Goal: Task Accomplishment & Management: Manage account settings

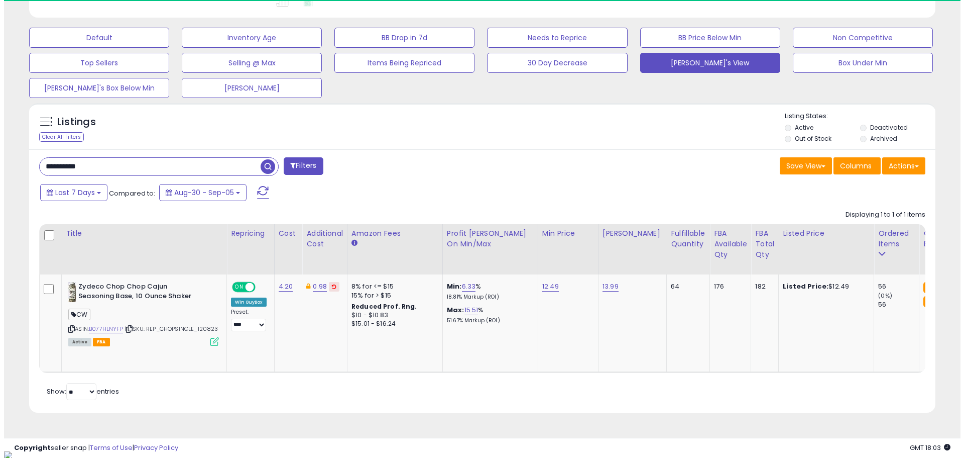
scroll to position [206, 526]
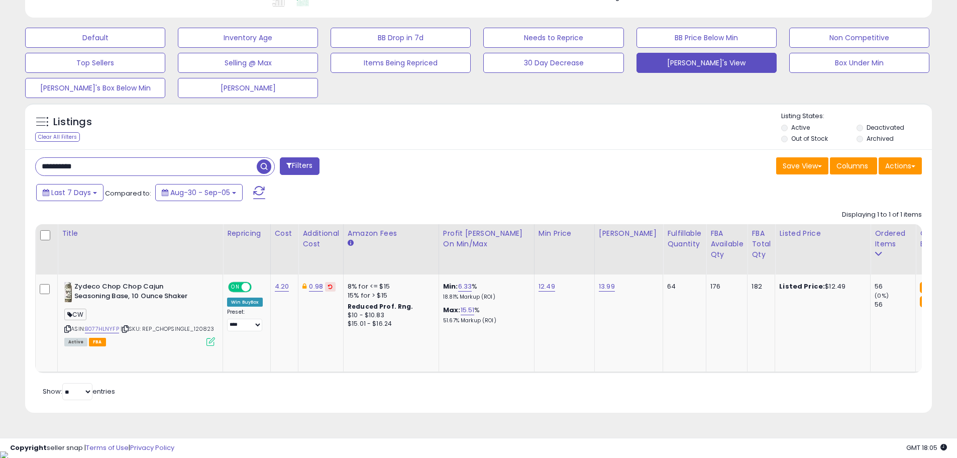
drag, startPoint x: 118, startPoint y: 169, endPoint x: 34, endPoint y: 168, distance: 83.9
click at [34, 168] on div "**********" at bounding box center [253, 167] width 451 height 20
click at [303, 167] on button "Filters" at bounding box center [299, 166] width 39 height 18
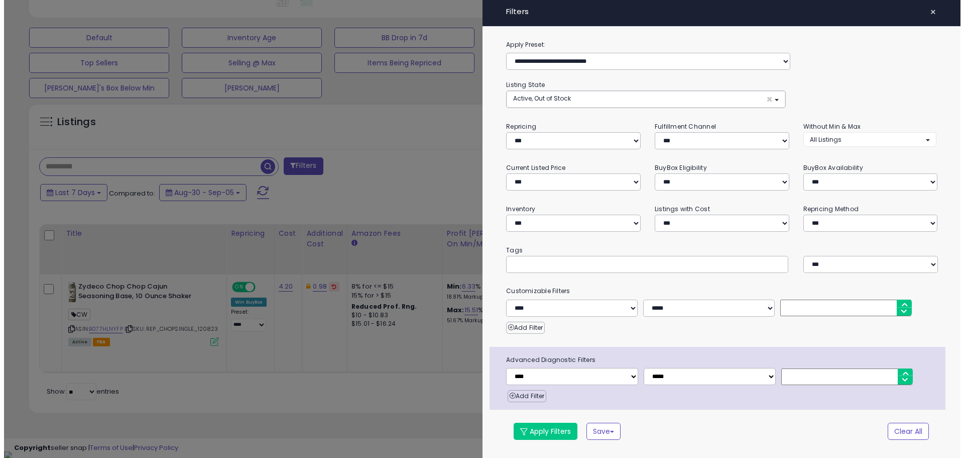
scroll to position [206, 530]
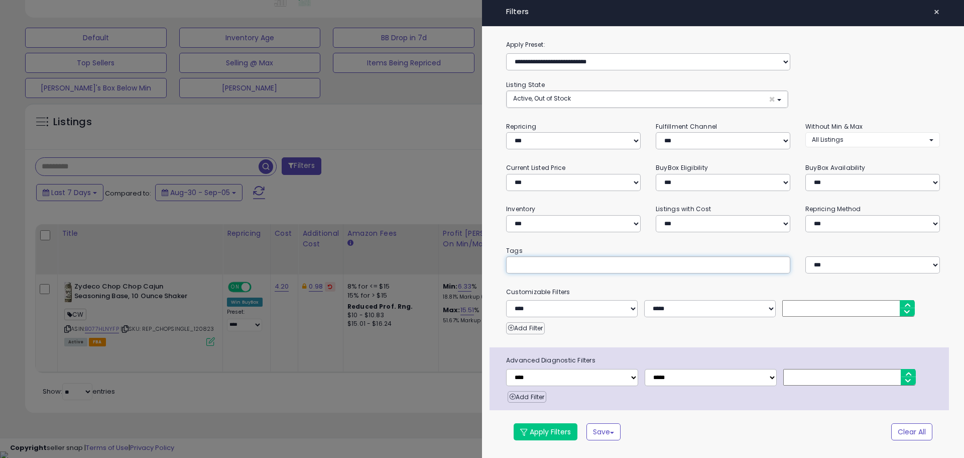
click at [526, 264] on input "text" at bounding box center [588, 264] width 151 height 10
type input "***"
click at [555, 430] on button "Apply Filters" at bounding box center [546, 431] width 64 height 17
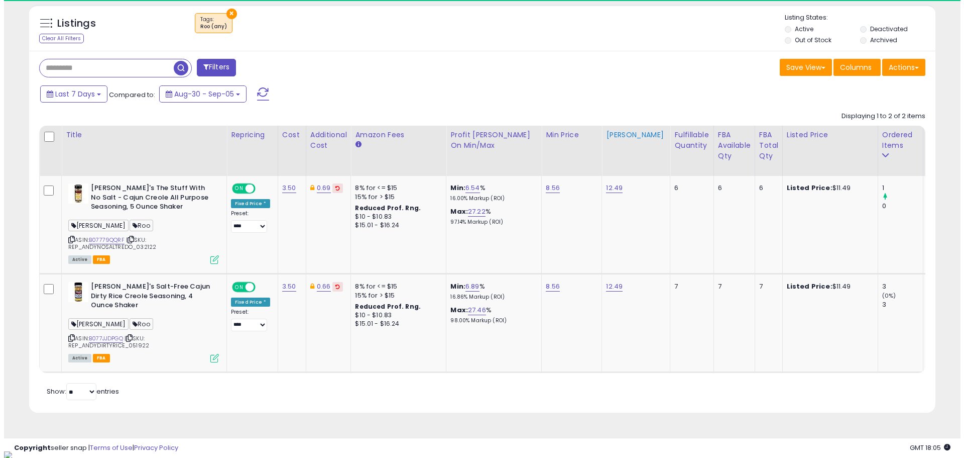
scroll to position [206, 526]
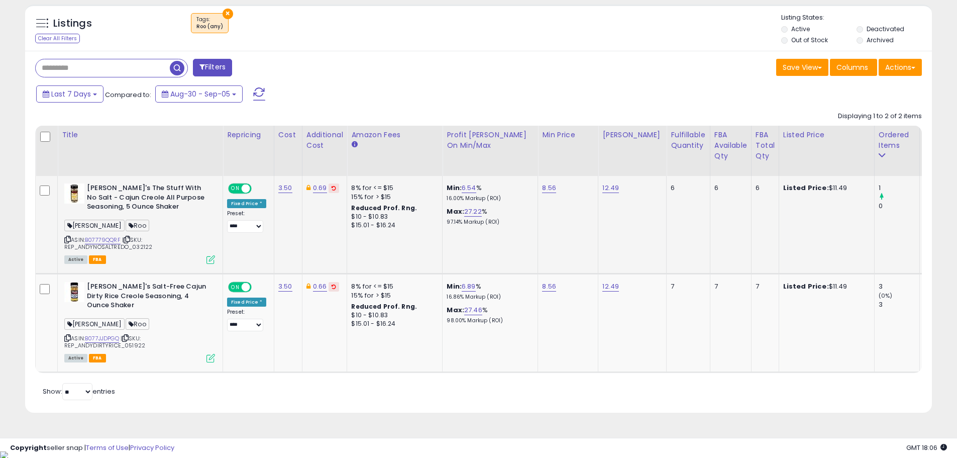
click at [213, 257] on icon at bounding box center [210, 259] width 9 height 9
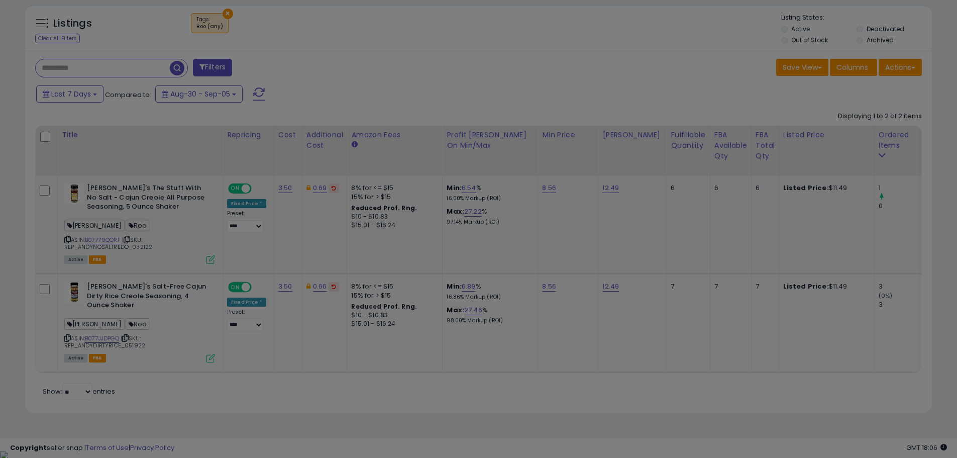
scroll to position [206, 530]
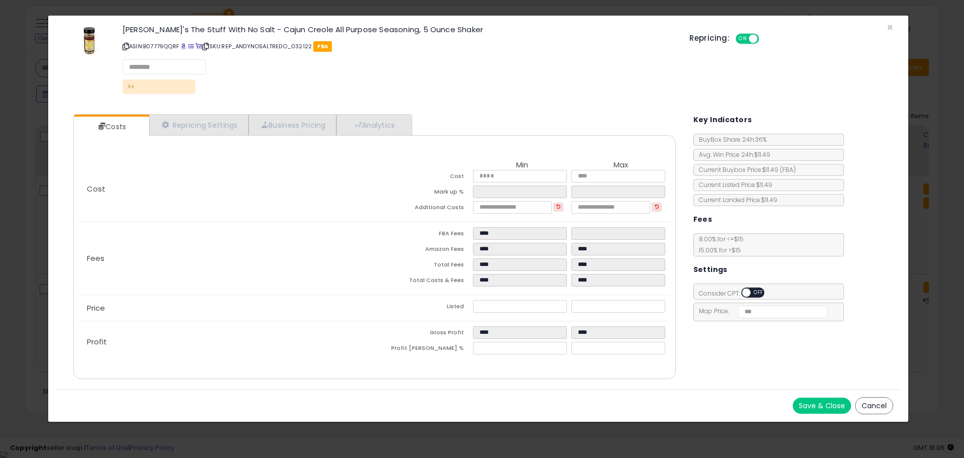
select select "**********"
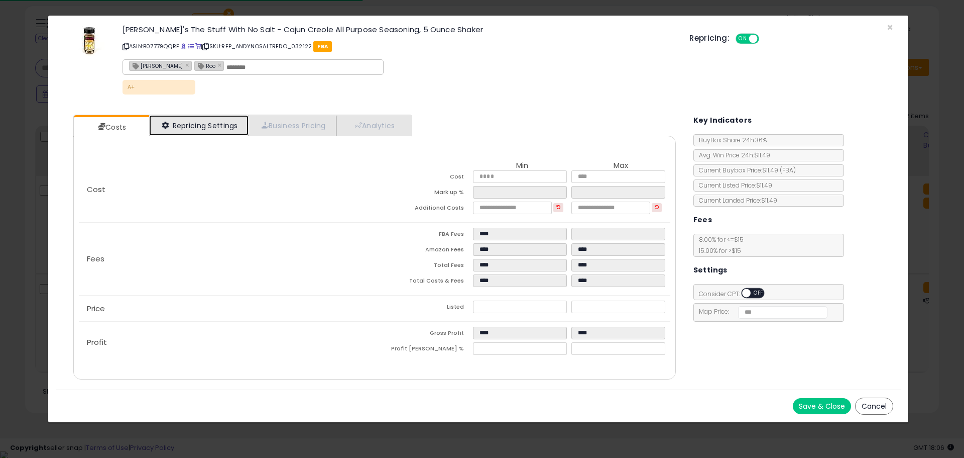
click at [200, 129] on link "Repricing Settings" at bounding box center [198, 125] width 99 height 21
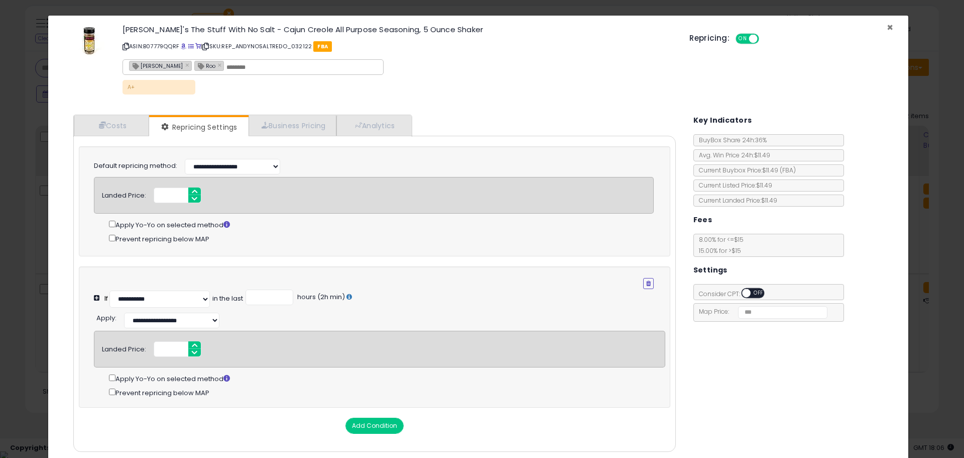
click at [887, 28] on span "×" at bounding box center [890, 27] width 7 height 15
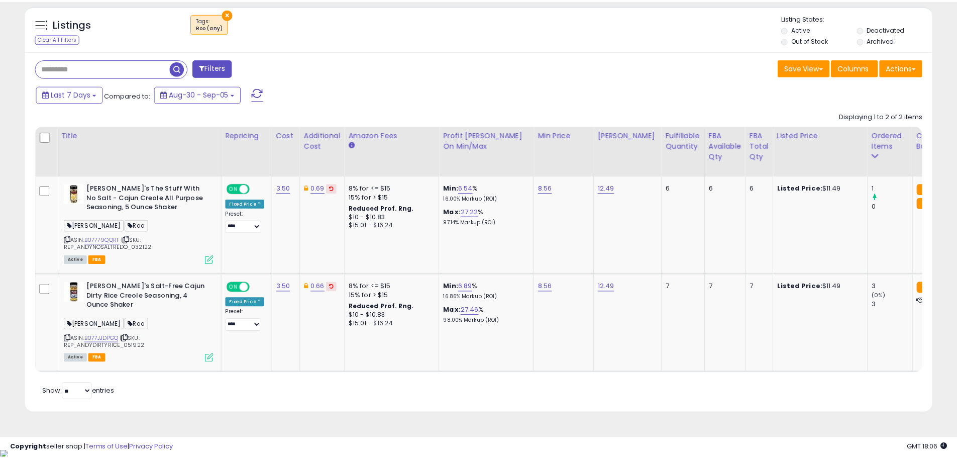
scroll to position [502035, 501715]
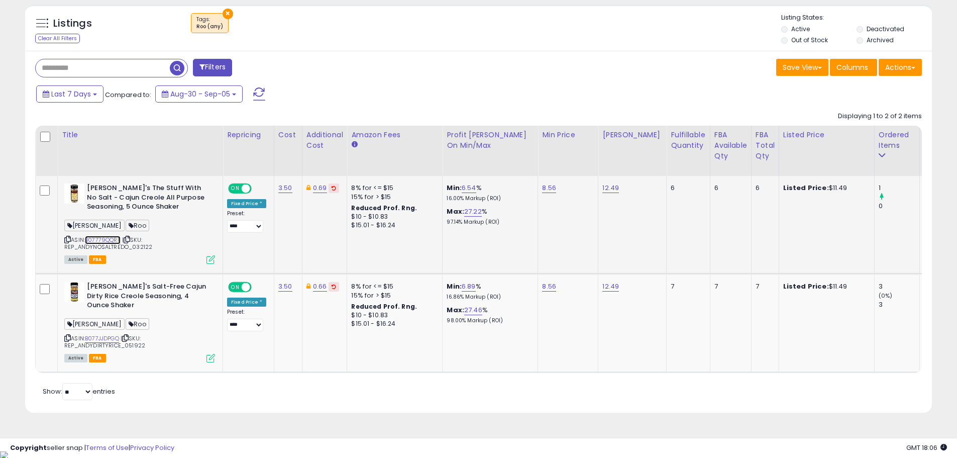
click at [105, 238] on link "B07779QQRF" at bounding box center [103, 240] width 36 height 9
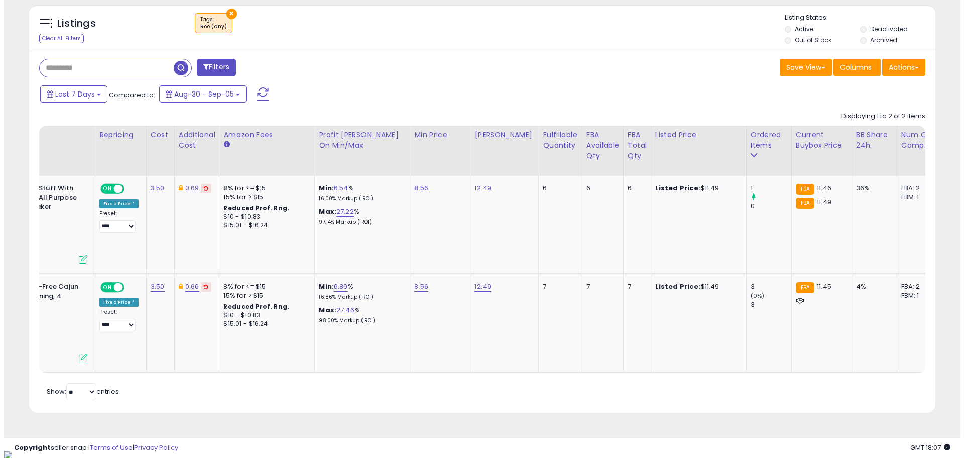
scroll to position [0, 0]
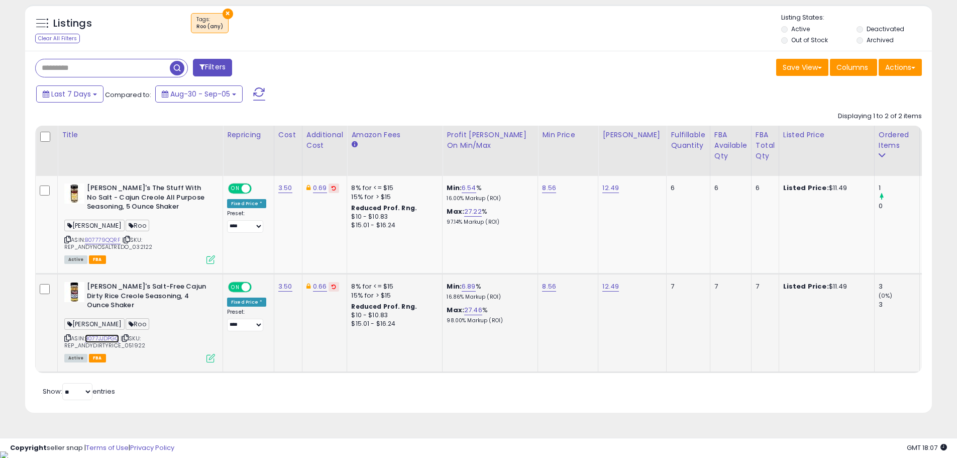
click at [100, 337] on link "B077JJDPGQ" at bounding box center [102, 338] width 34 height 9
click at [211, 258] on icon at bounding box center [210, 259] width 9 height 9
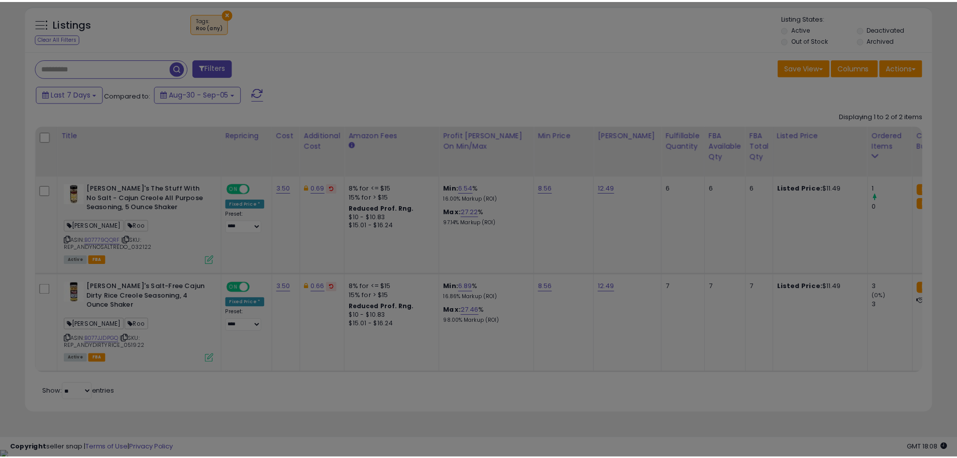
scroll to position [206, 530]
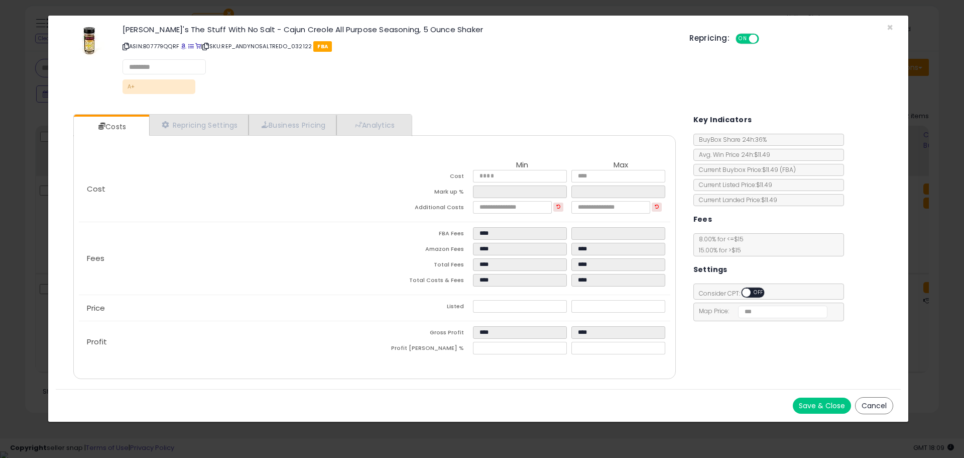
select select "**********"
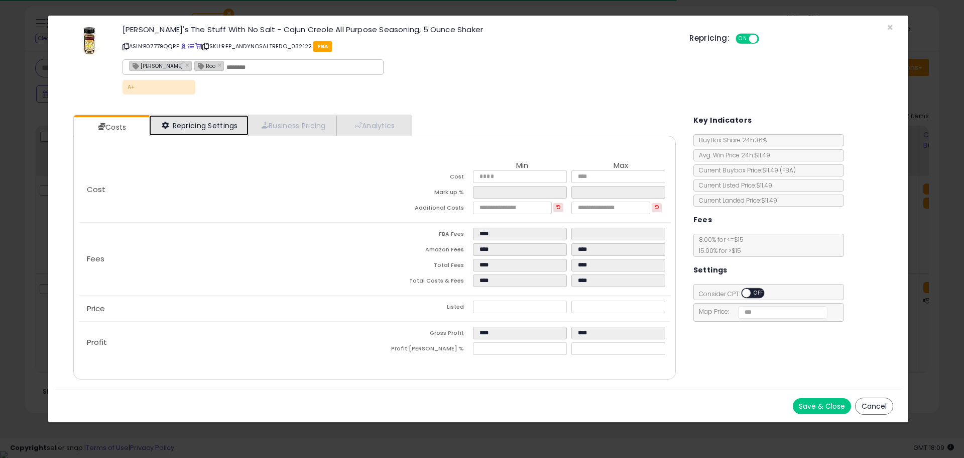
click at [222, 129] on link "Repricing Settings" at bounding box center [198, 125] width 99 height 21
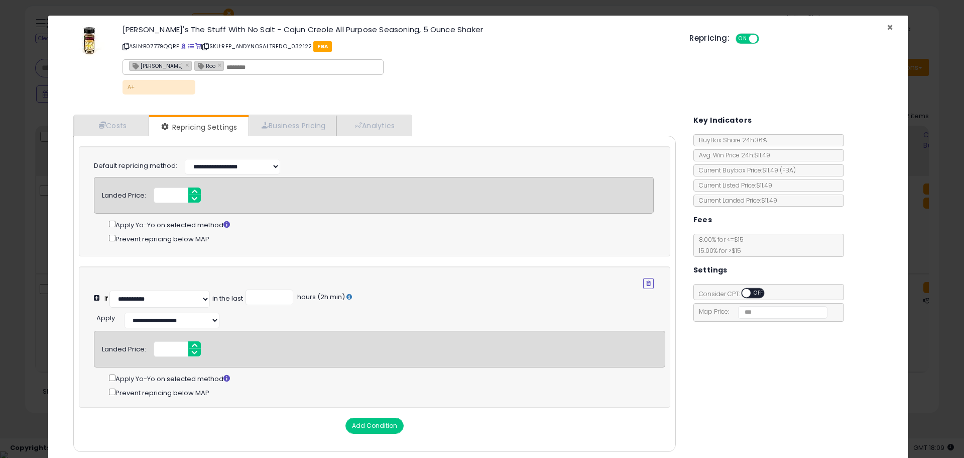
click at [887, 26] on span "×" at bounding box center [890, 27] width 7 height 15
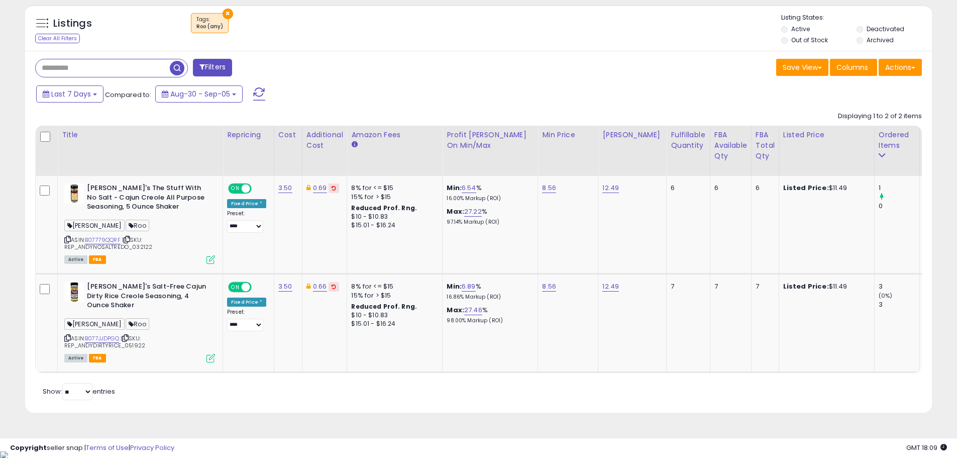
scroll to position [502035, 501715]
click at [114, 241] on link "B07779QQRF" at bounding box center [103, 240] width 36 height 9
